Goal: Task Accomplishment & Management: Use online tool/utility

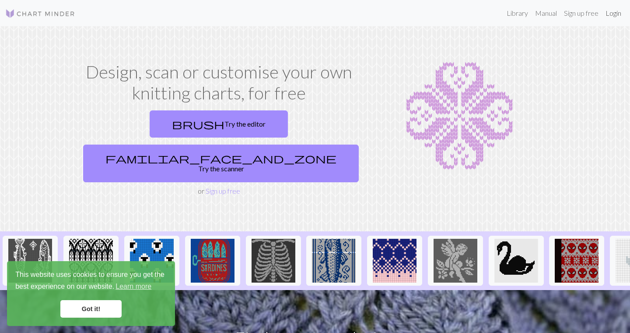
click at [521, 14] on link "Login" at bounding box center [613, 13] width 23 height 18
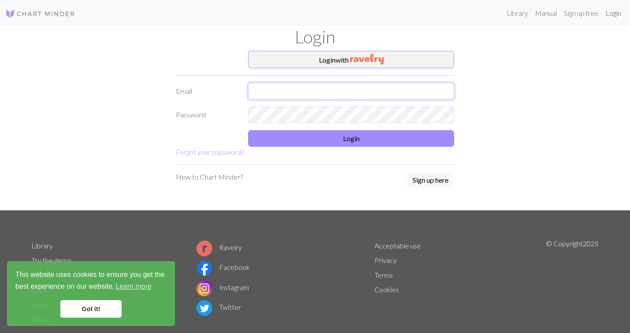
click at [391, 91] on input "text" at bounding box center [351, 91] width 206 height 17
type input "[EMAIL_ADDRESS][DOMAIN_NAME]"
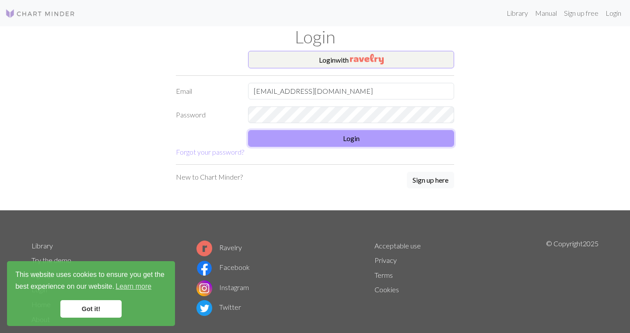
click at [335, 133] on button "Login" at bounding box center [351, 138] width 206 height 17
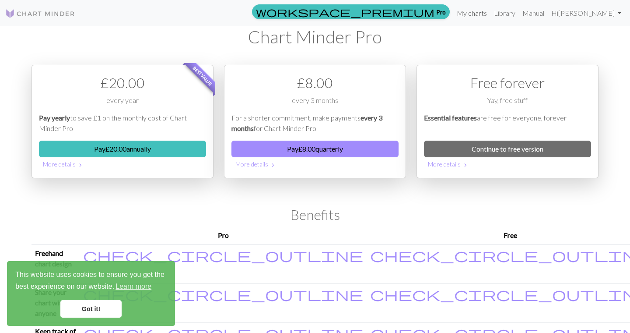
click at [482, 11] on link "My charts" at bounding box center [472, 13] width 37 height 18
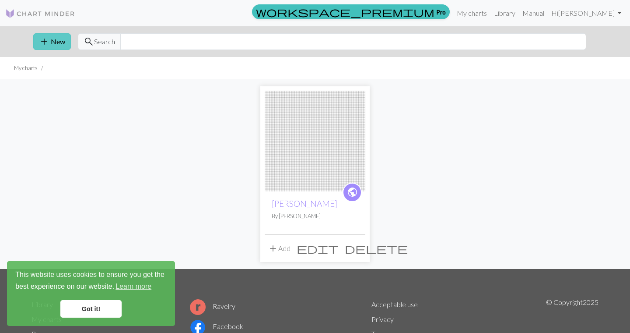
click at [49, 41] on button "add New" at bounding box center [52, 41] width 38 height 17
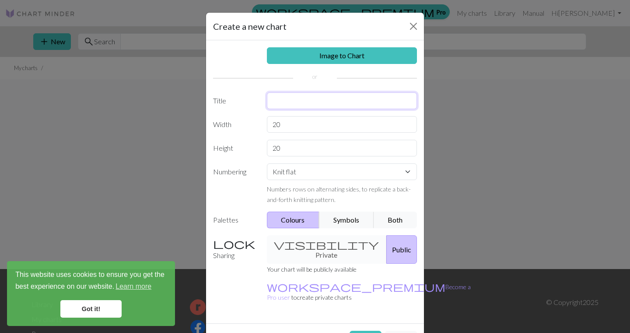
click at [300, 103] on input "text" at bounding box center [342, 100] width 151 height 17
type input "kaarrokeneule"
click at [294, 126] on input "20" at bounding box center [342, 124] width 151 height 17
click at [285, 147] on input "20" at bounding box center [342, 148] width 151 height 17
type input "2"
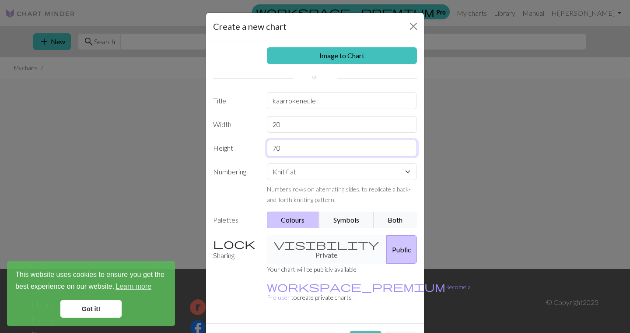
type input "70"
click at [313, 246] on div "visibility Private Public" at bounding box center [342, 249] width 161 height 28
click at [368, 291] on button "Create" at bounding box center [366, 339] width 32 height 17
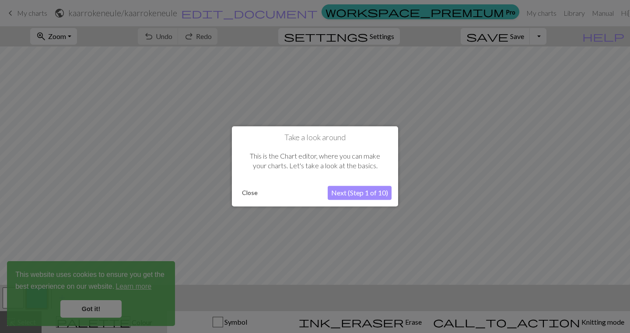
click at [369, 190] on button "Next (Step 1 of 10)" at bounding box center [360, 193] width 64 height 14
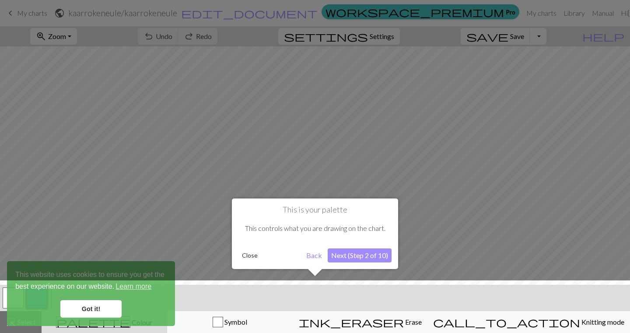
click at [357, 259] on button "Next (Step 2 of 10)" at bounding box center [360, 255] width 64 height 14
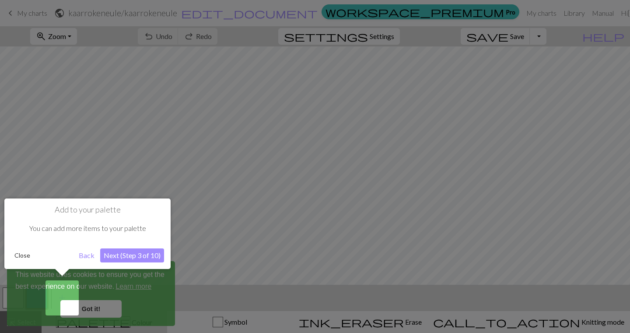
click at [139, 255] on button "Next (Step 3 of 10)" at bounding box center [132, 255] width 64 height 14
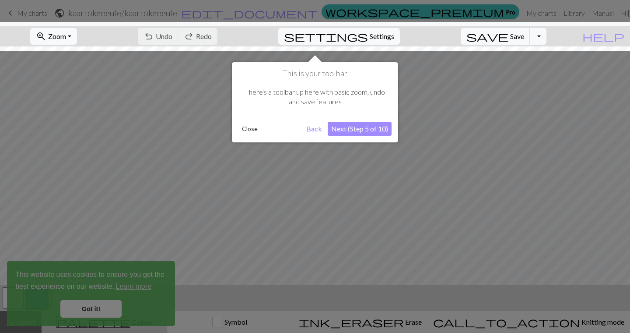
click at [367, 128] on button "Next (Step 5 of 10)" at bounding box center [360, 129] width 64 height 14
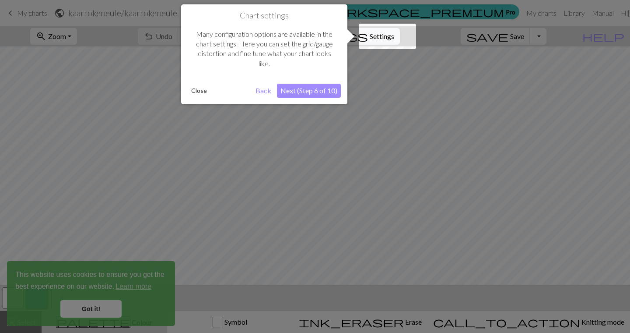
click at [306, 92] on button "Next (Step 6 of 10)" at bounding box center [309, 91] width 64 height 14
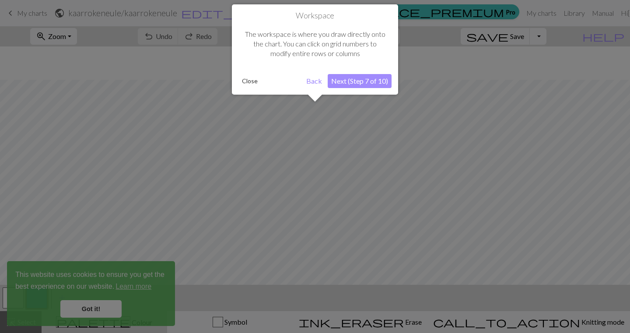
scroll to position [33, 0]
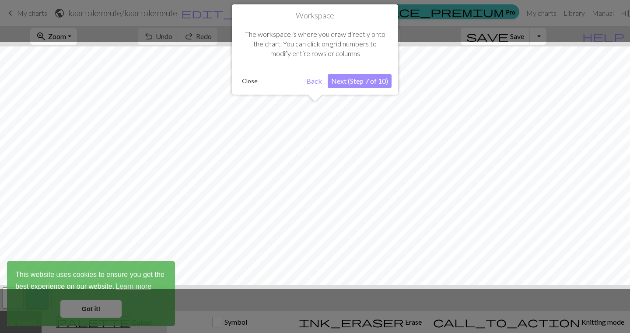
click at [361, 80] on button "Next (Step 7 of 10)" at bounding box center [360, 81] width 64 height 14
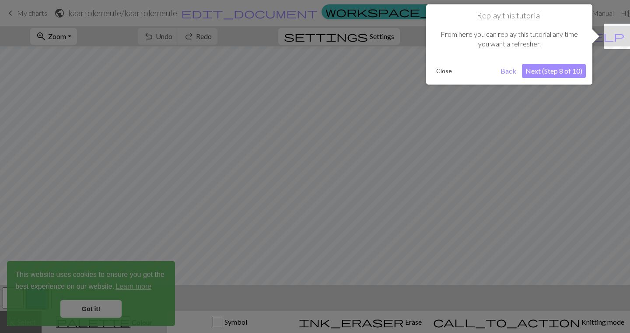
click at [521, 71] on button "Next (Step 8 of 10)" at bounding box center [554, 71] width 64 height 14
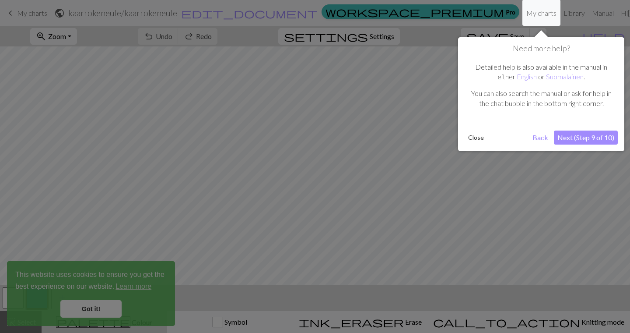
click at [521, 138] on button "Next (Step 9 of 10)" at bounding box center [586, 137] width 64 height 14
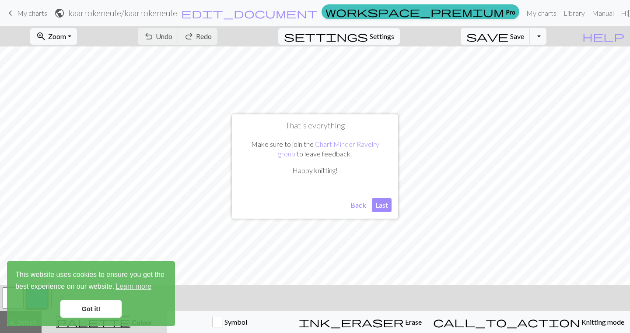
click at [377, 207] on button "Last" at bounding box center [382, 205] width 20 height 14
